Goal: Transaction & Acquisition: Download file/media

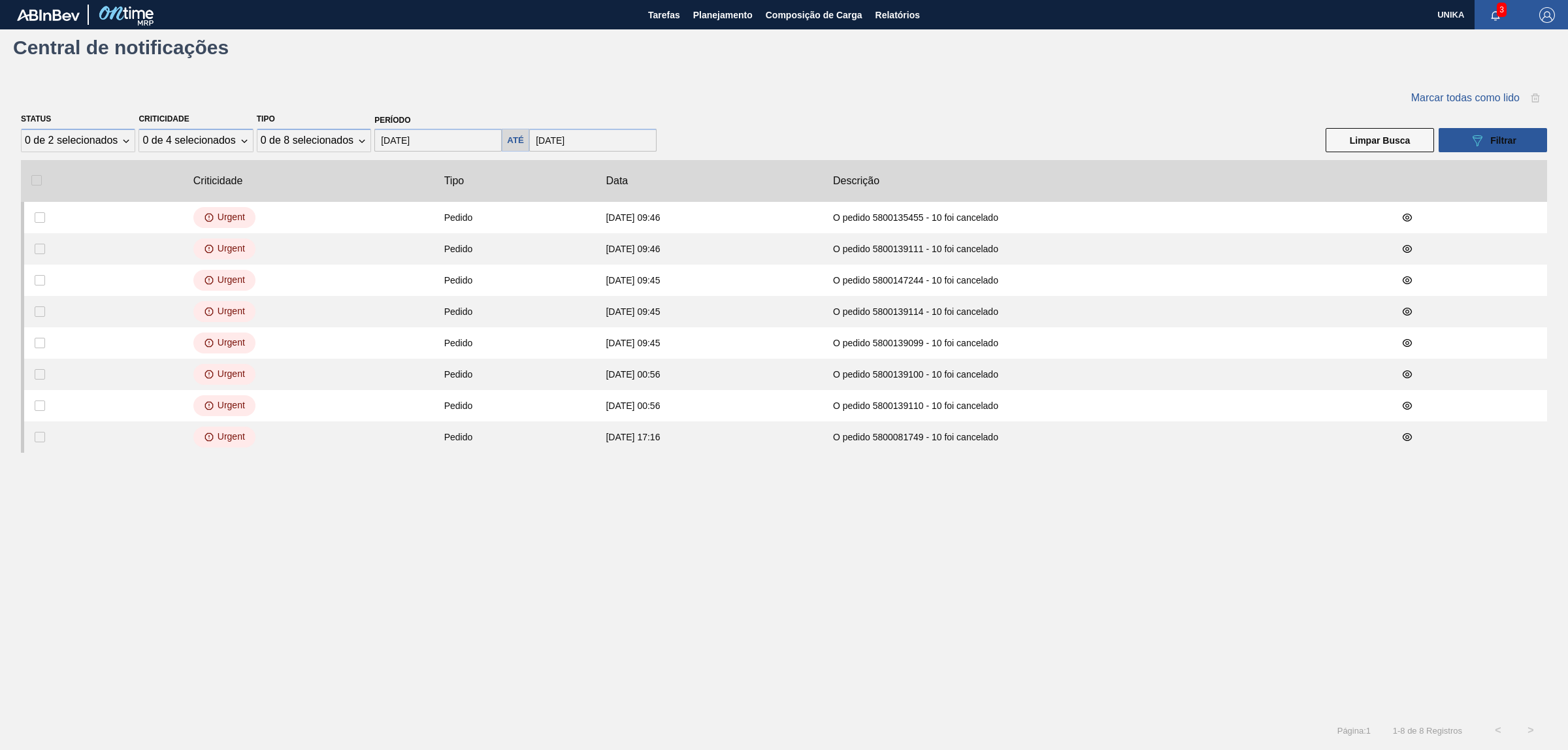
scroll to position [534, 0]
click at [884, 10] on span "Relatórios" at bounding box center [897, 15] width 44 height 16
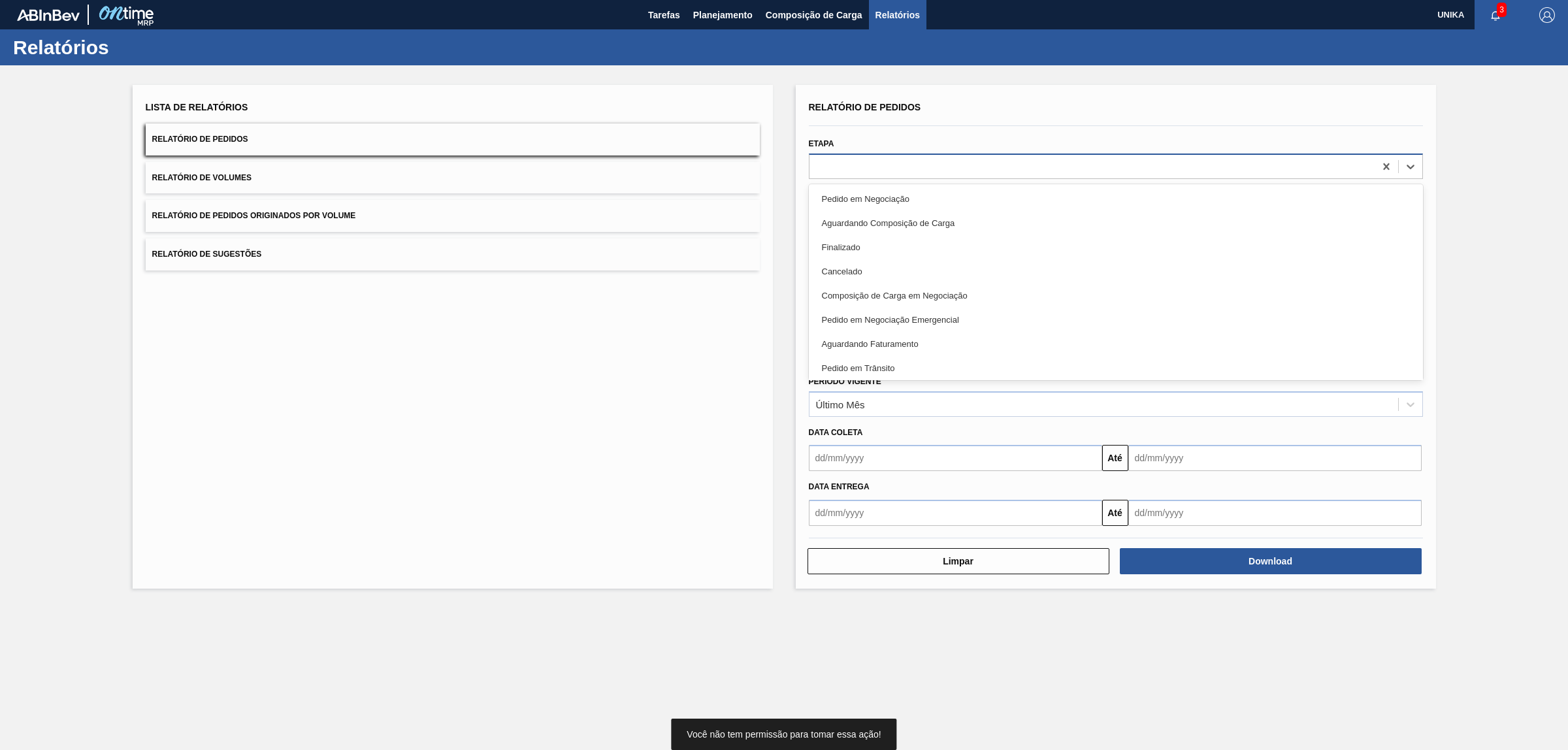
click at [929, 172] on div at bounding box center [1091, 166] width 565 height 19
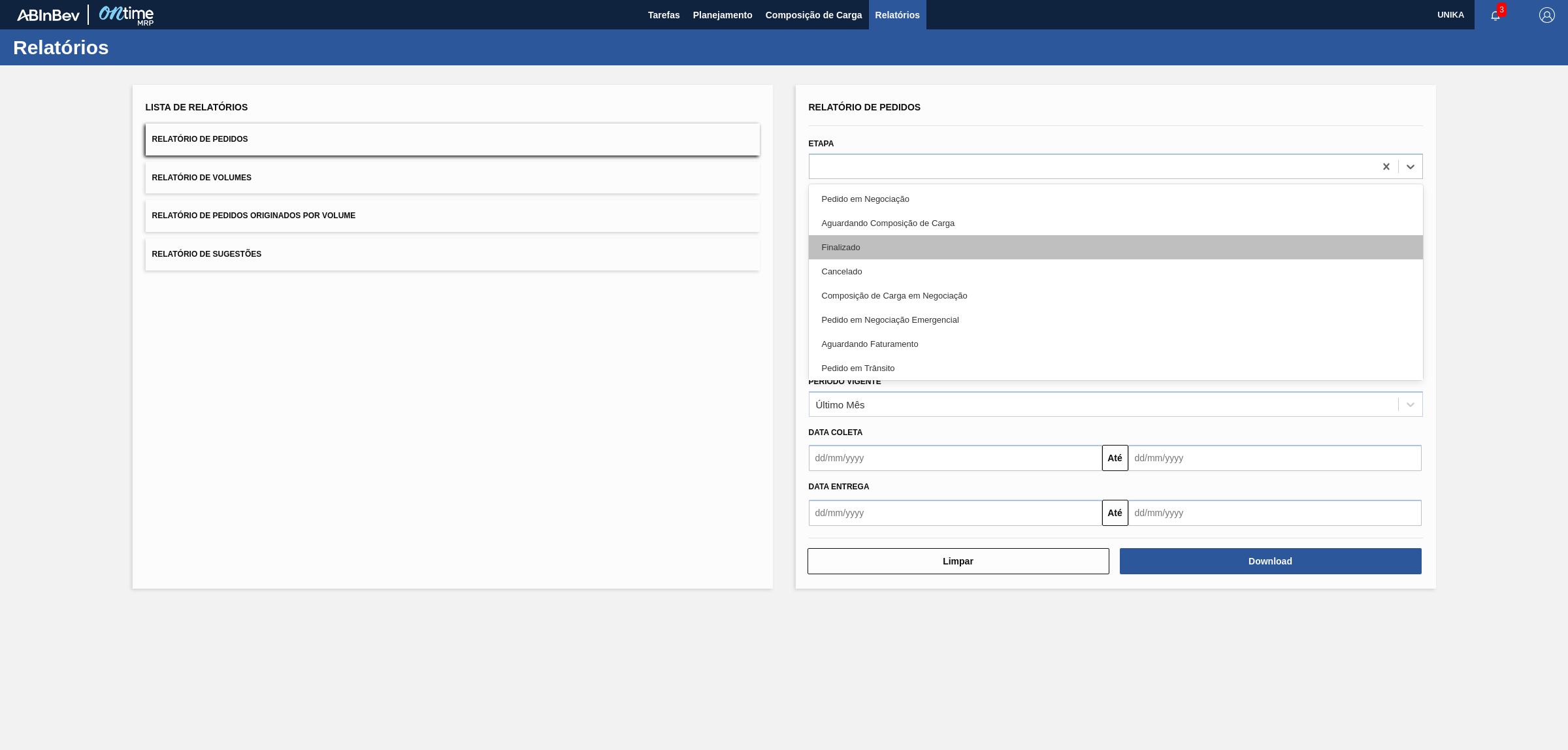
click at [928, 240] on div "Finalizado" at bounding box center [1116, 247] width 615 height 24
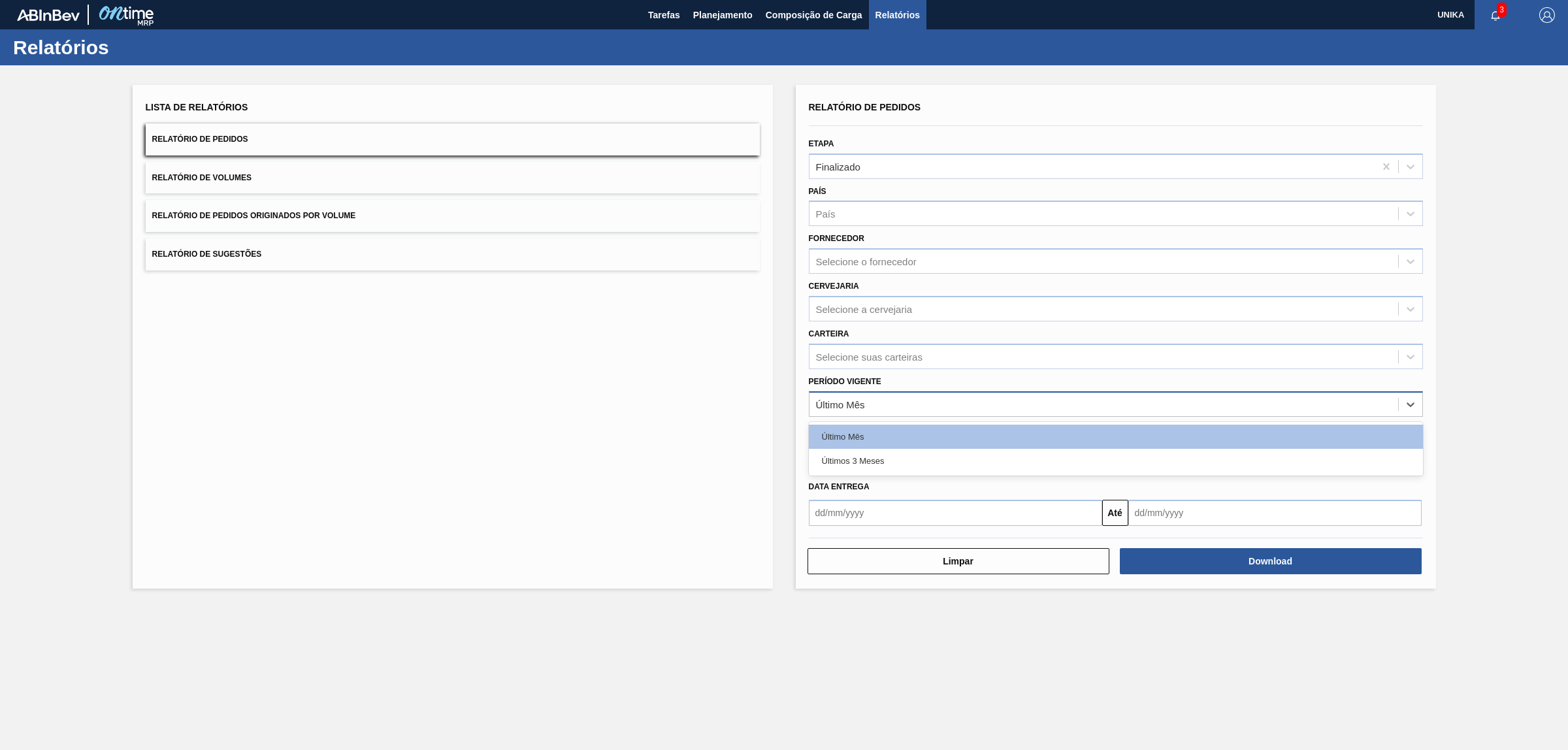
click at [916, 403] on div "Último Mês" at bounding box center [1103, 404] width 589 height 19
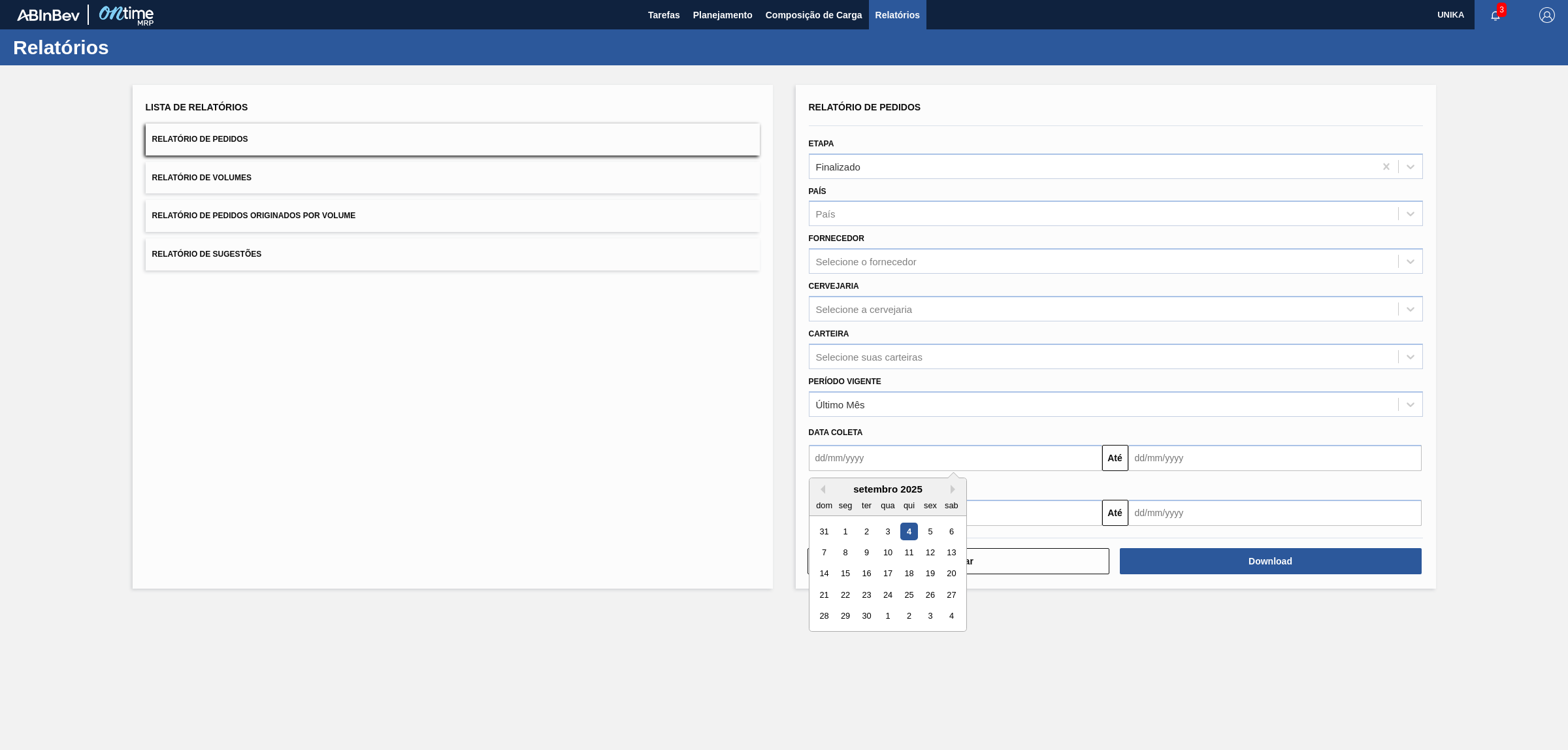
click at [899, 465] on input "text" at bounding box center [955, 457] width 293 height 26
type input "[DATE]"
click at [1179, 458] on input "text" at bounding box center [1275, 457] width 293 height 26
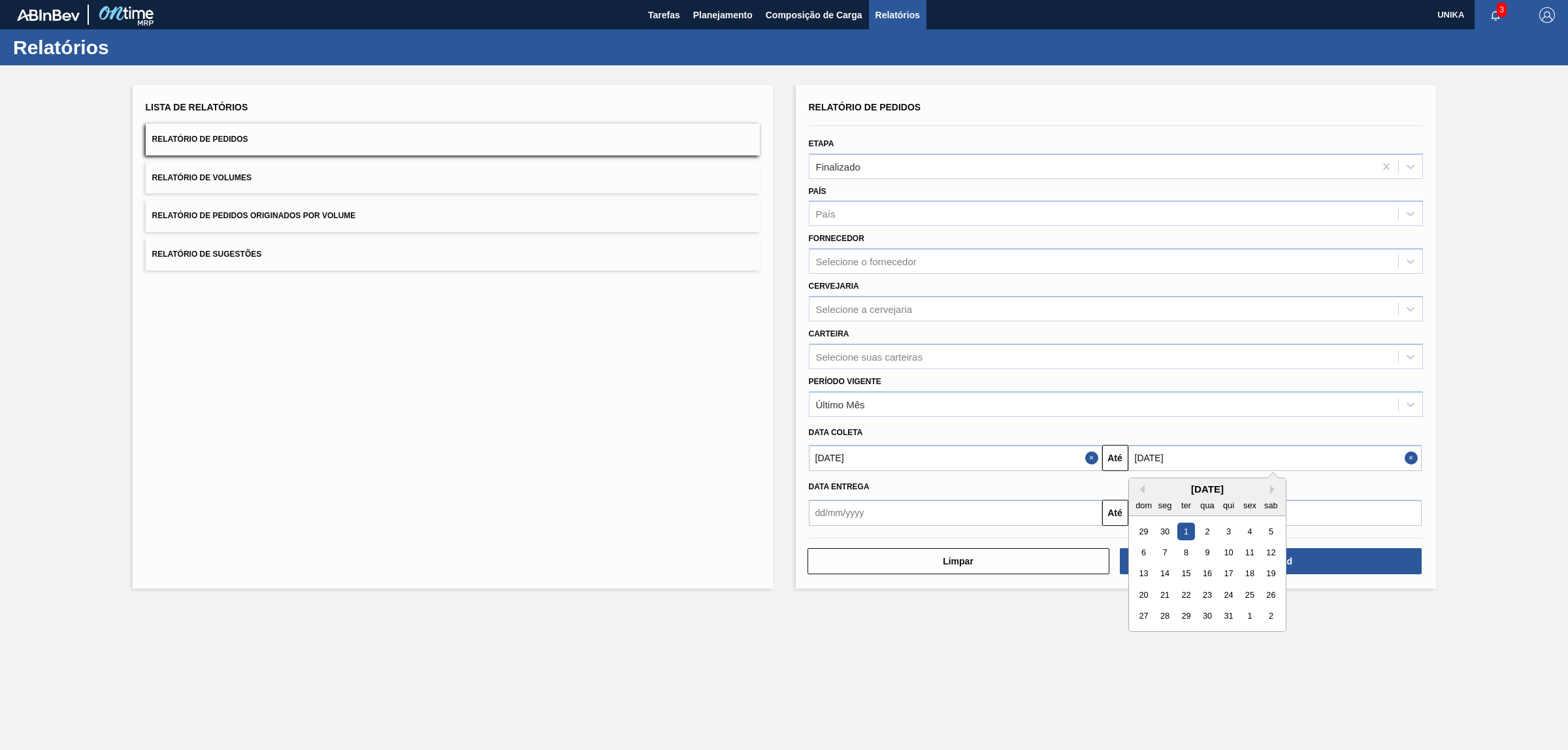
type input "[DATE]"
click at [974, 513] on input "text" at bounding box center [955, 512] width 293 height 26
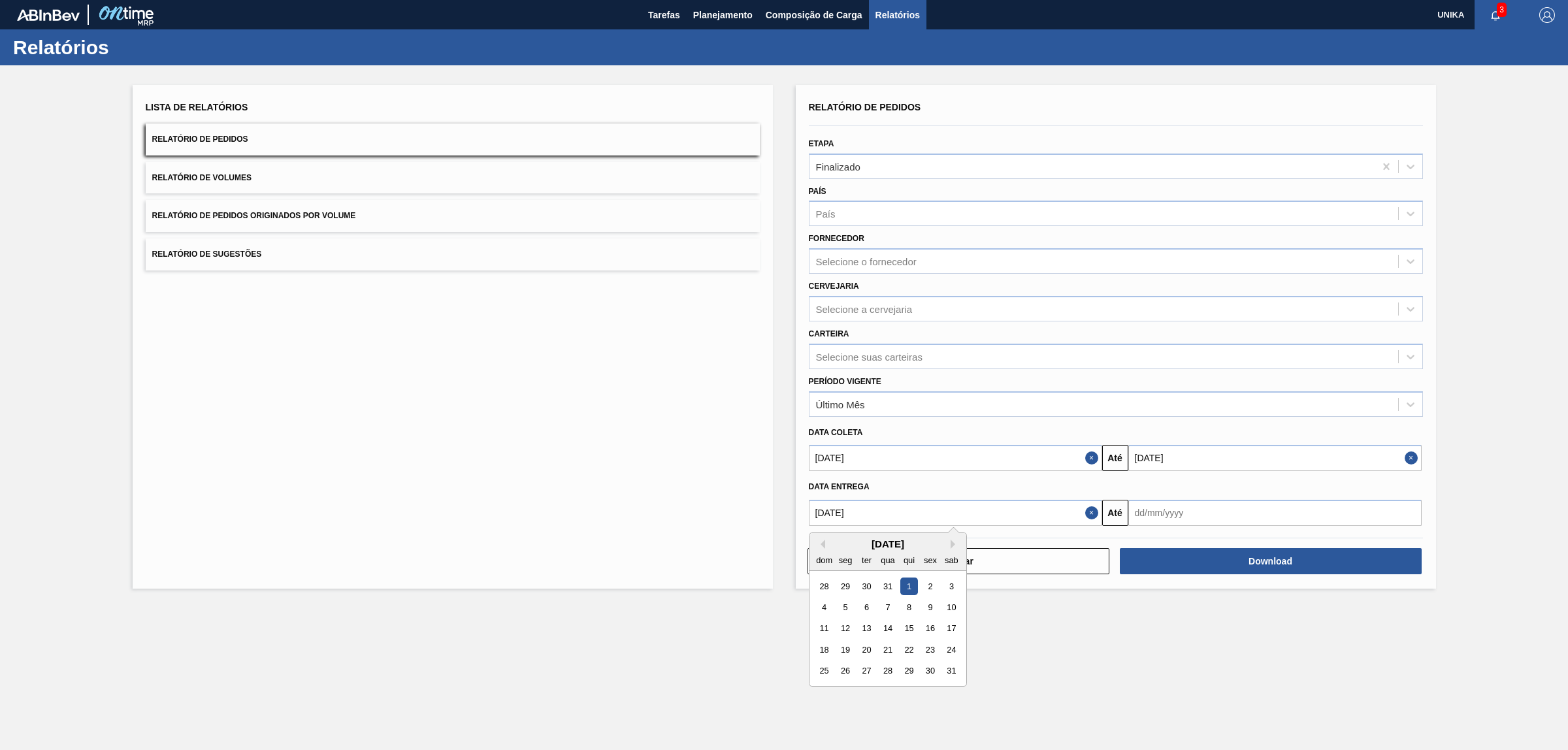
type input "[DATE]"
click at [1183, 510] on input "text" at bounding box center [1275, 512] width 293 height 26
type input "[DATE]"
click at [1348, 634] on main "Tarefas Planejamento Composição de Carga Relatórios UNIKA 3 Marcar todas como l…" at bounding box center [784, 375] width 1568 height 750
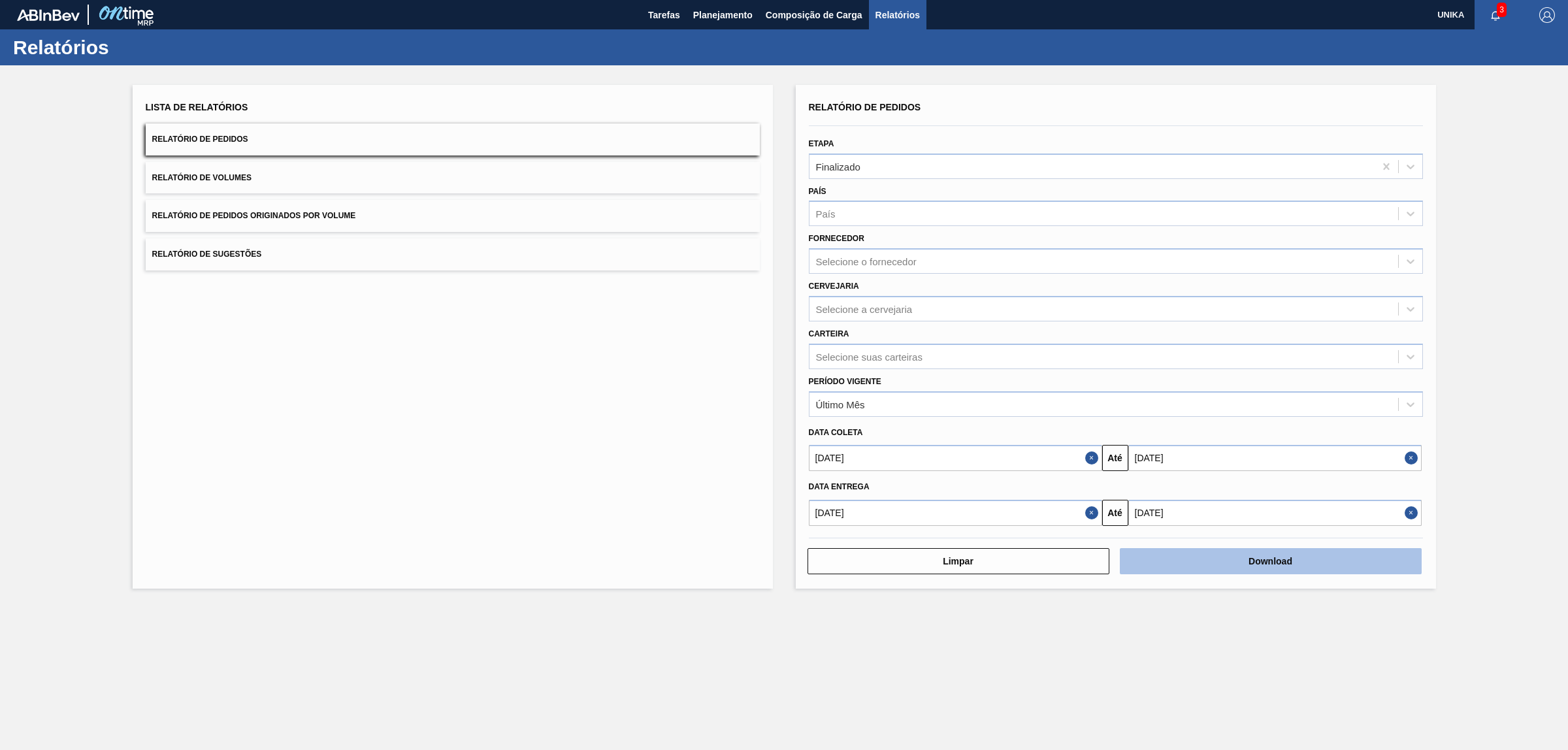
click at [1303, 560] on button "Download" at bounding box center [1270, 561] width 302 height 26
click at [1498, 13] on span "3" at bounding box center [1502, 10] width 10 height 15
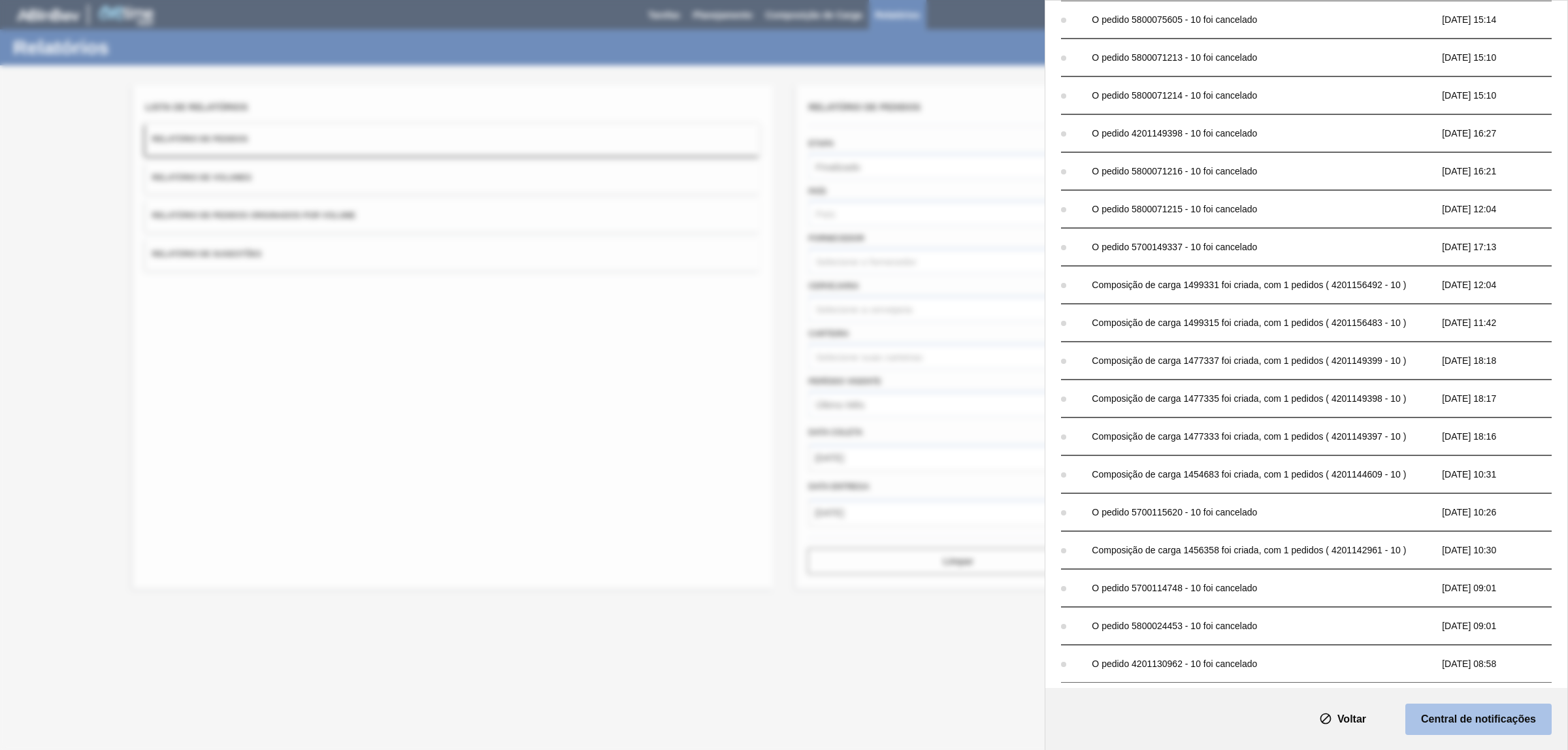
click at [0, 0] on slot "Central de notificações" at bounding box center [0, 0] width 0 height 0
